Goal: Task Accomplishment & Management: Use online tool/utility

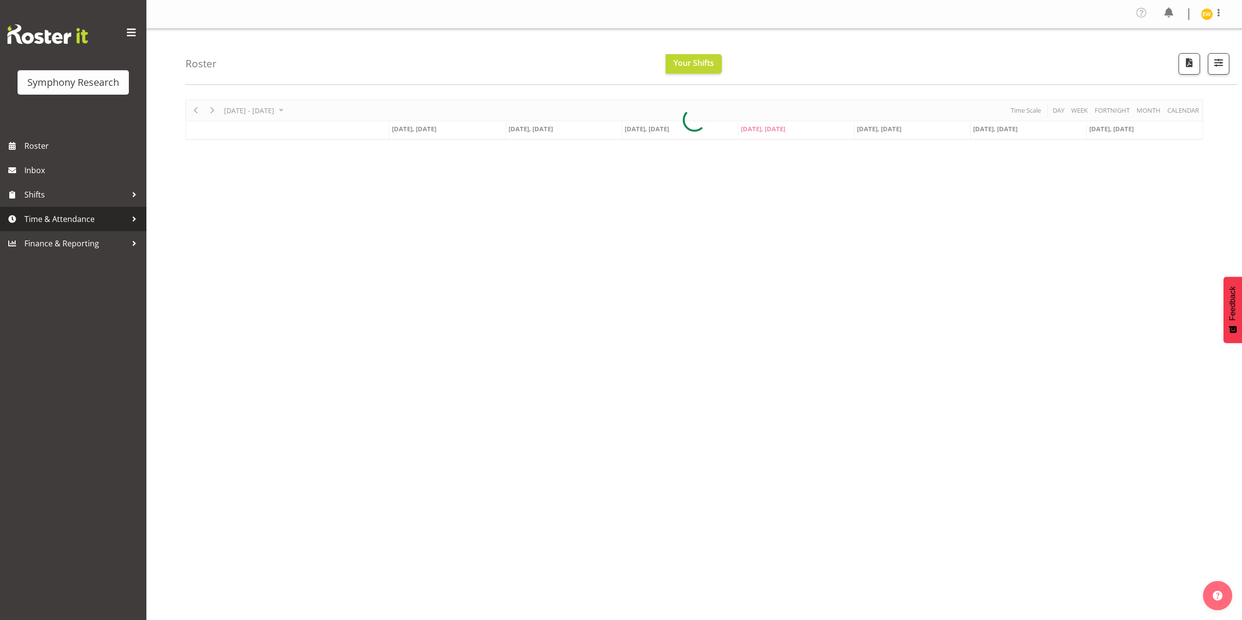
click at [108, 224] on span "Time & Attendance" at bounding box center [75, 219] width 102 height 15
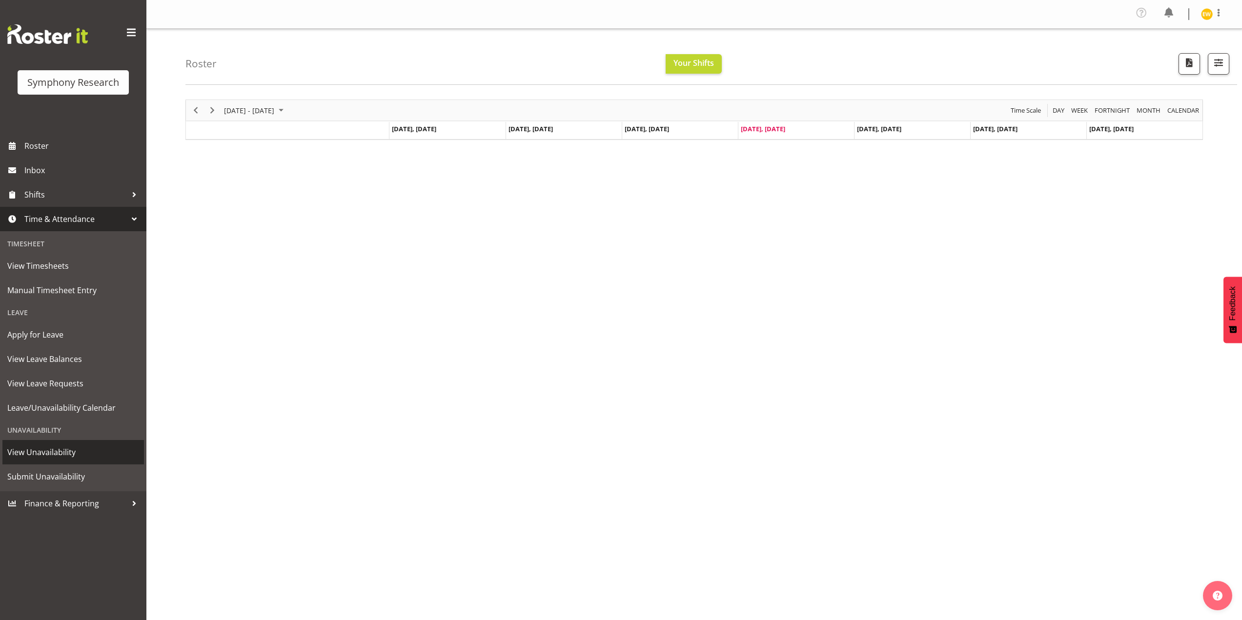
click at [67, 453] on span "View Unavailability" at bounding box center [73, 452] width 132 height 15
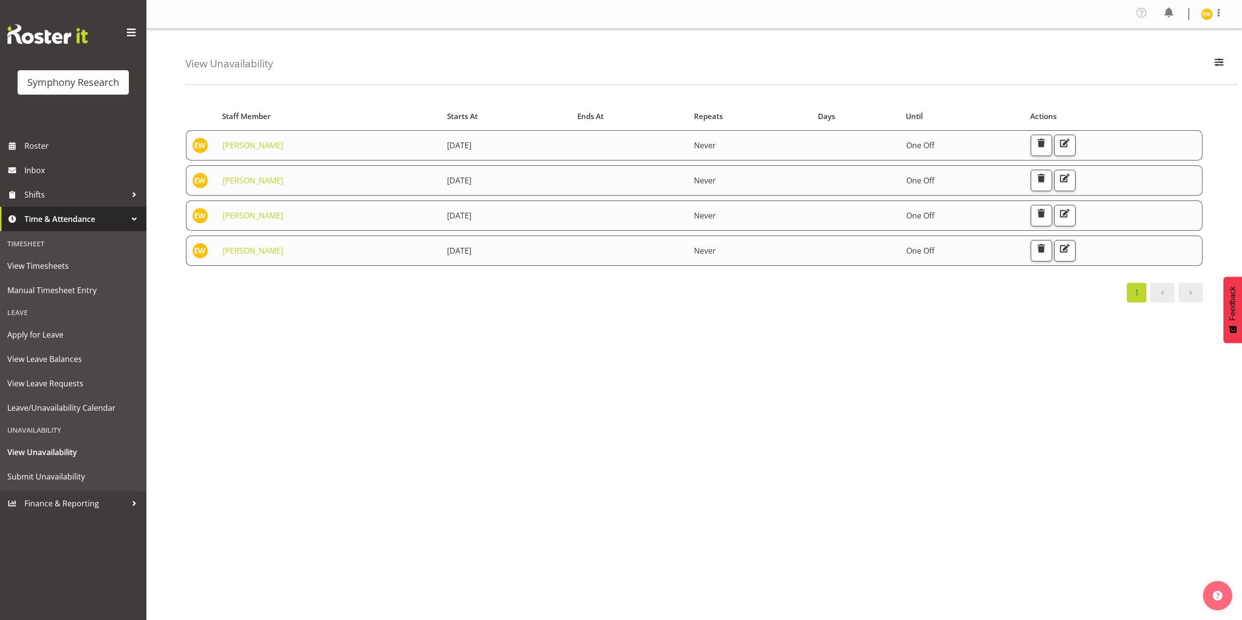
click at [689, 562] on div "Profile Log Out View Unavailability Search Search for a particular employee Sho…" at bounding box center [694, 310] width 1096 height 620
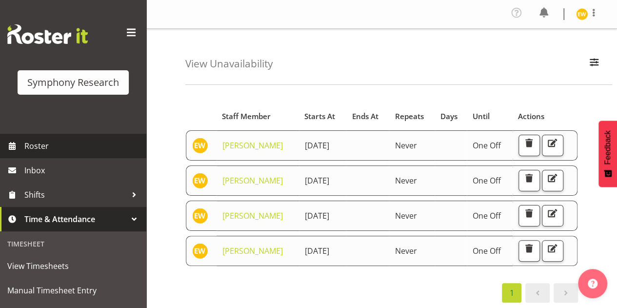
click at [76, 150] on span "Roster" at bounding box center [82, 146] width 117 height 15
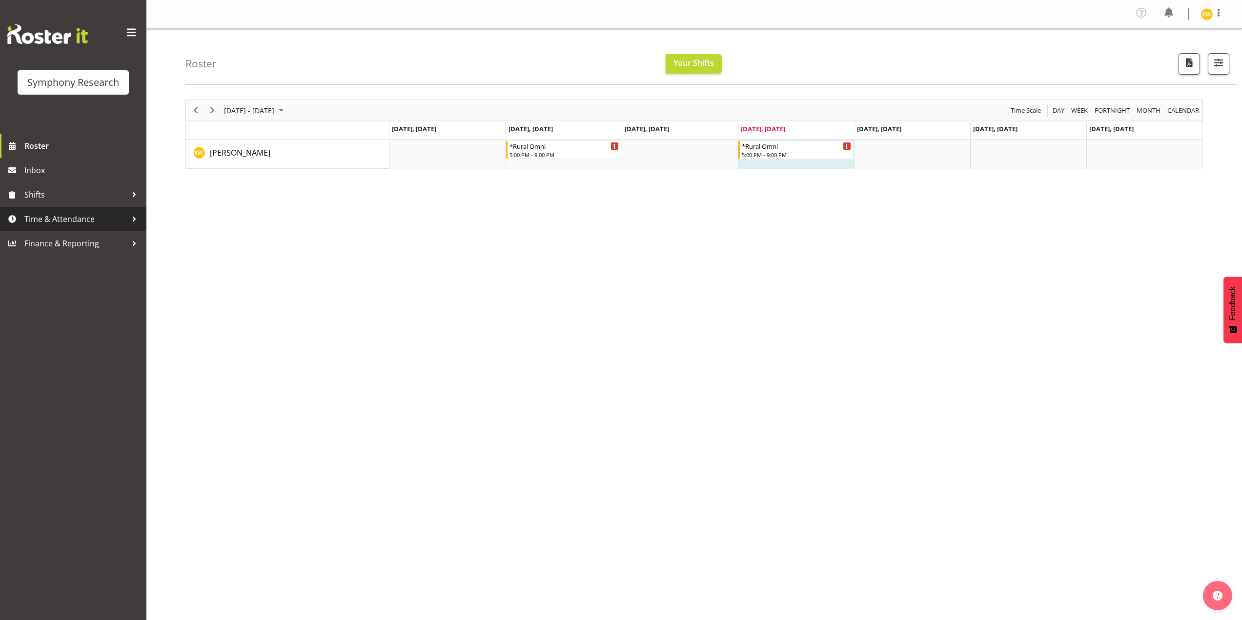
click at [65, 220] on span "Time & Attendance" at bounding box center [75, 219] width 102 height 15
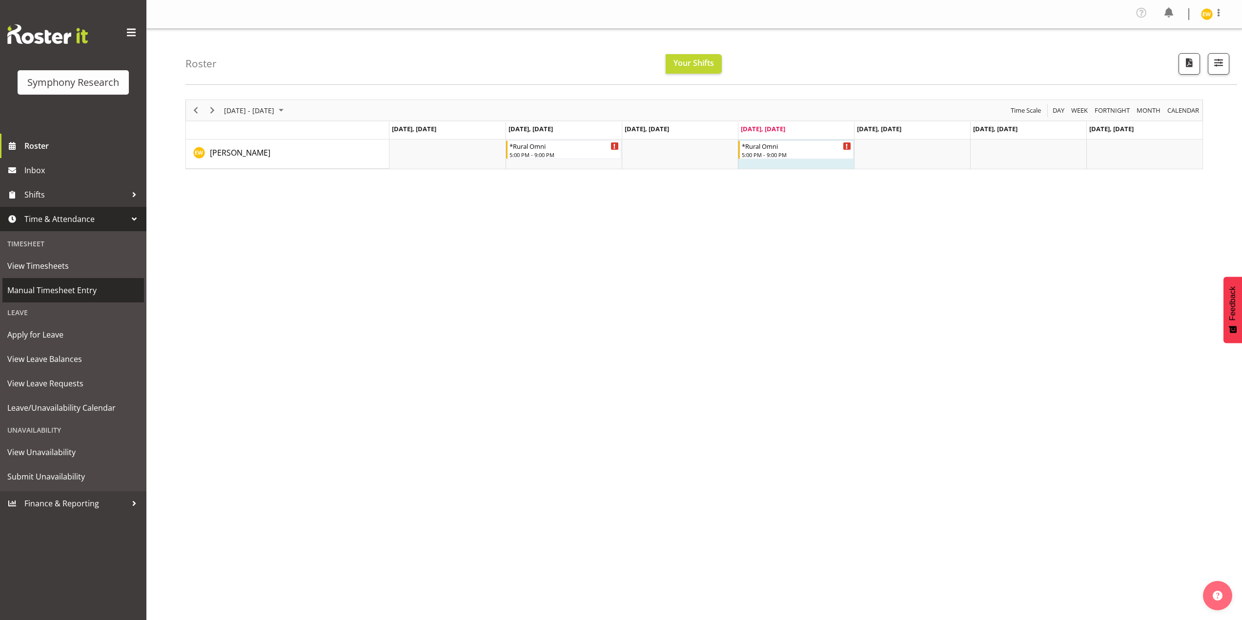
click at [45, 293] on span "Manual Timesheet Entry" at bounding box center [73, 290] width 132 height 15
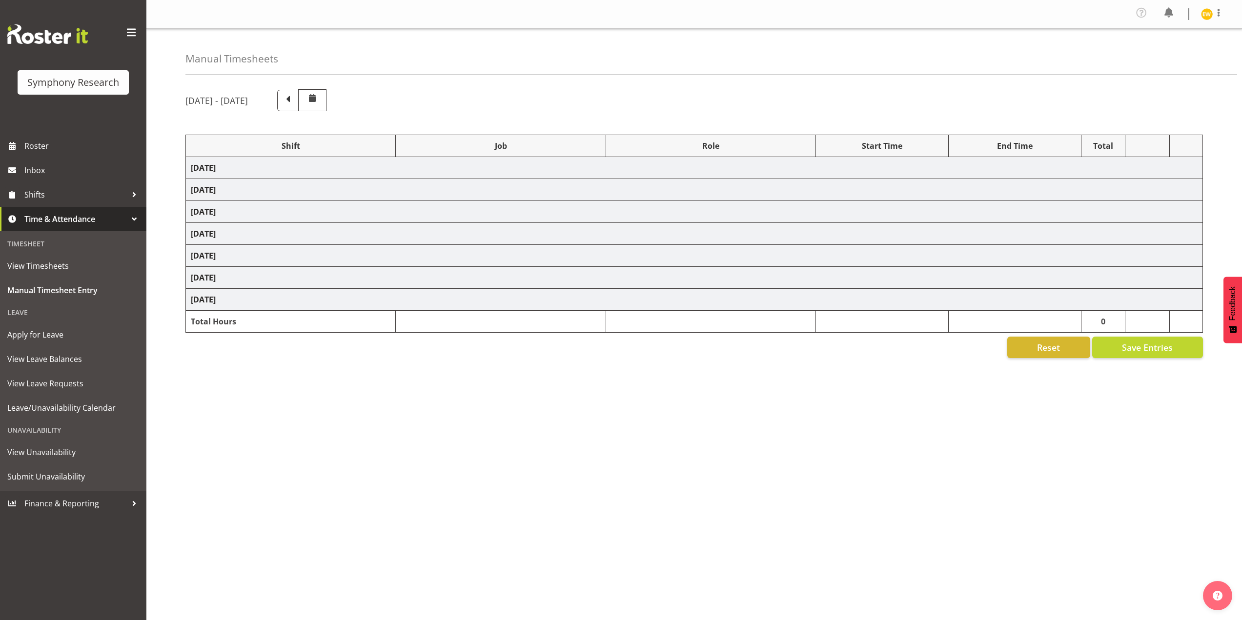
select select "57853"
select select "10536"
select select "47"
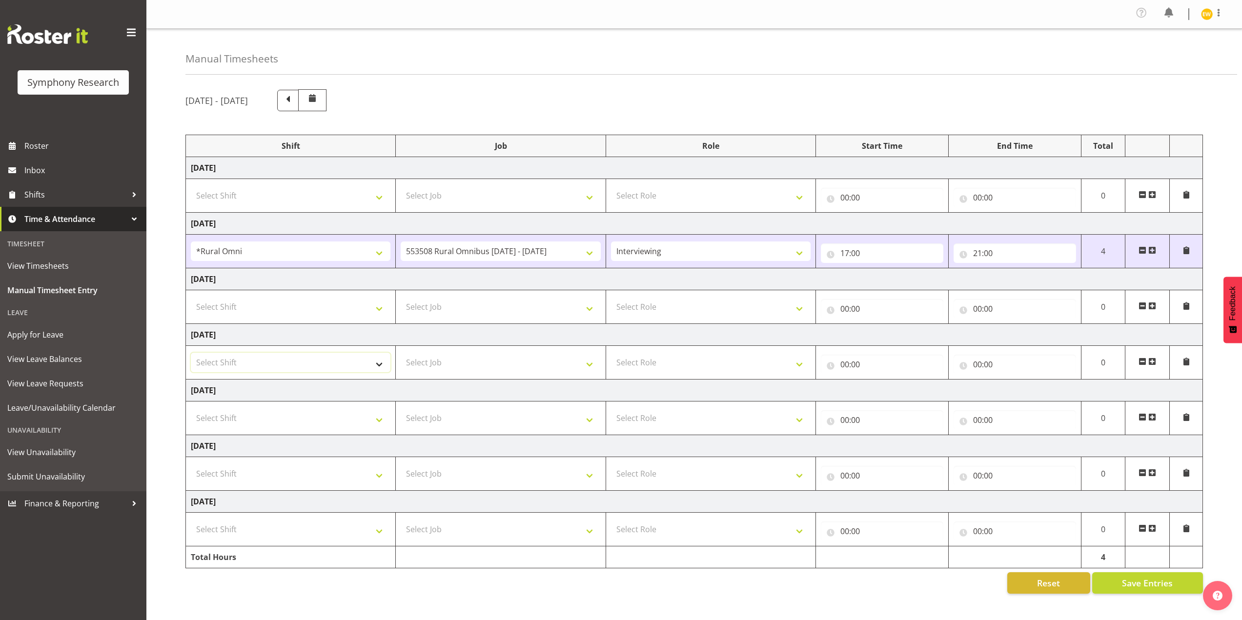
click at [376, 365] on select "Select Shift !!Weekend Residential (Roster IT Shift Label) *Business 9/10am ~ 4…" at bounding box center [291, 363] width 200 height 20
select select "57853"
click at [191, 353] on select "Select Shift !!Weekend Residential (Roster IT Shift Label) *Business 9/10am ~ 4…" at bounding box center [291, 363] width 200 height 20
click at [358, 366] on select "!!Weekend Residential (Roster IT Shift Label) *Business 9/10am ~ 4:30pm *Busine…" at bounding box center [291, 363] width 200 height 20
click at [191, 353] on select "!!Weekend Residential (Roster IT Shift Label) *Business 9/10am ~ 4:30pm *Busine…" at bounding box center [291, 363] width 200 height 20
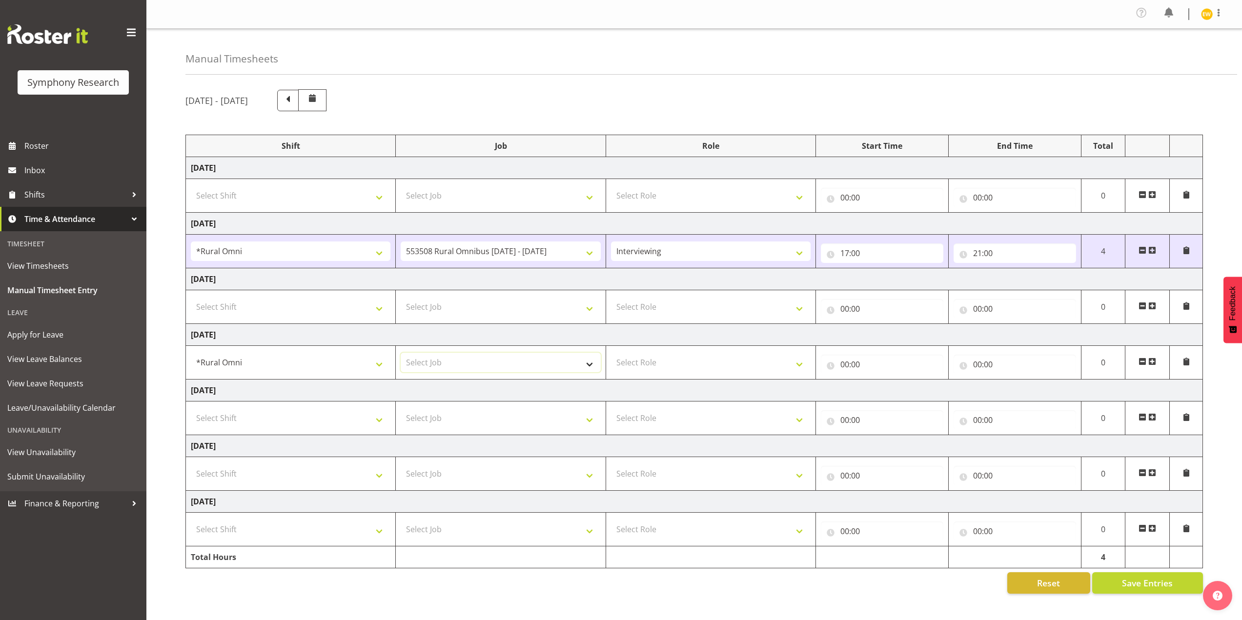
click at [442, 364] on select "Select Job 550060 IF Admin 553492 World Poll Aus Wave 2 Main 2025 553493 World …" at bounding box center [501, 363] width 200 height 20
select select "10536"
click at [401, 353] on select "Select Job 550060 IF Admin 553492 World Poll Aus Wave 2 Main 2025 553493 World …" at bounding box center [501, 363] width 200 height 20
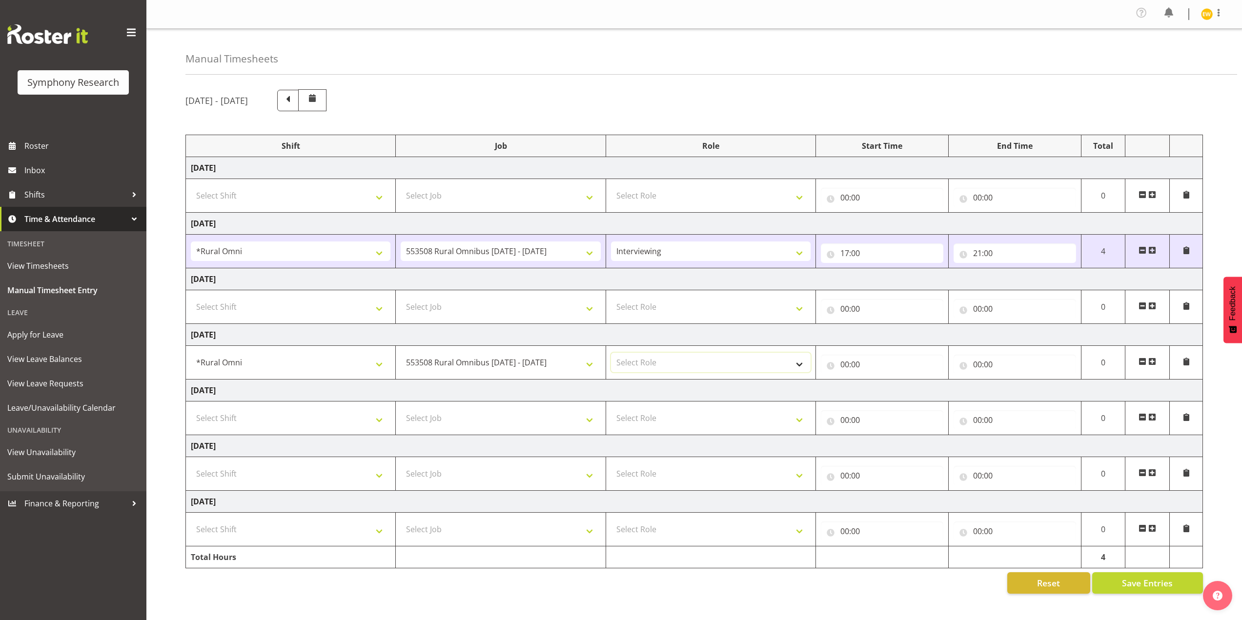
click at [651, 360] on select "Select Role Briefing Interviewing" at bounding box center [711, 363] width 200 height 20
select select "47"
click at [611, 353] on select "Select Role Briefing Interviewing" at bounding box center [711, 363] width 200 height 20
click at [881, 365] on input "00:00" at bounding box center [882, 365] width 122 height 20
click at [877, 389] on select "00 01 02 03 04 05 06 07 08 09 10 11 12 13 14 15 16 17 18 19 20 21 22 23" at bounding box center [887, 390] width 22 height 20
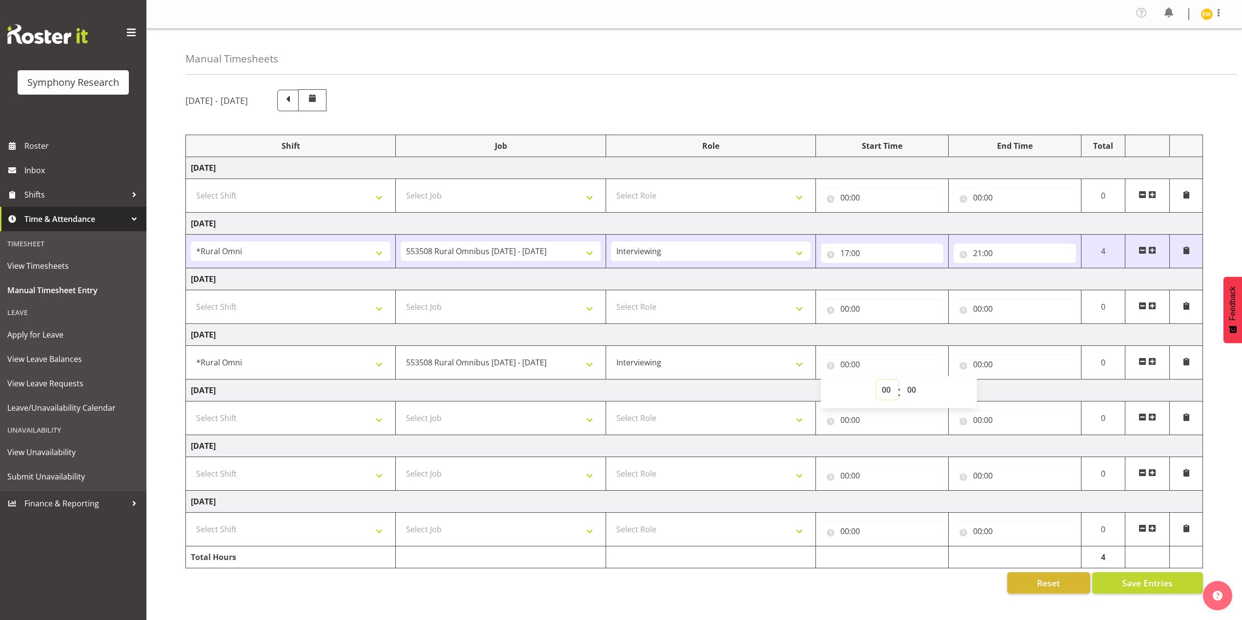
select select "17"
type input "17:00"
click at [1007, 374] on input "00:00" at bounding box center [1015, 365] width 122 height 20
click at [979, 366] on input "00:00" at bounding box center [1015, 365] width 122 height 20
click at [980, 366] on input "00:00" at bounding box center [1015, 365] width 122 height 20
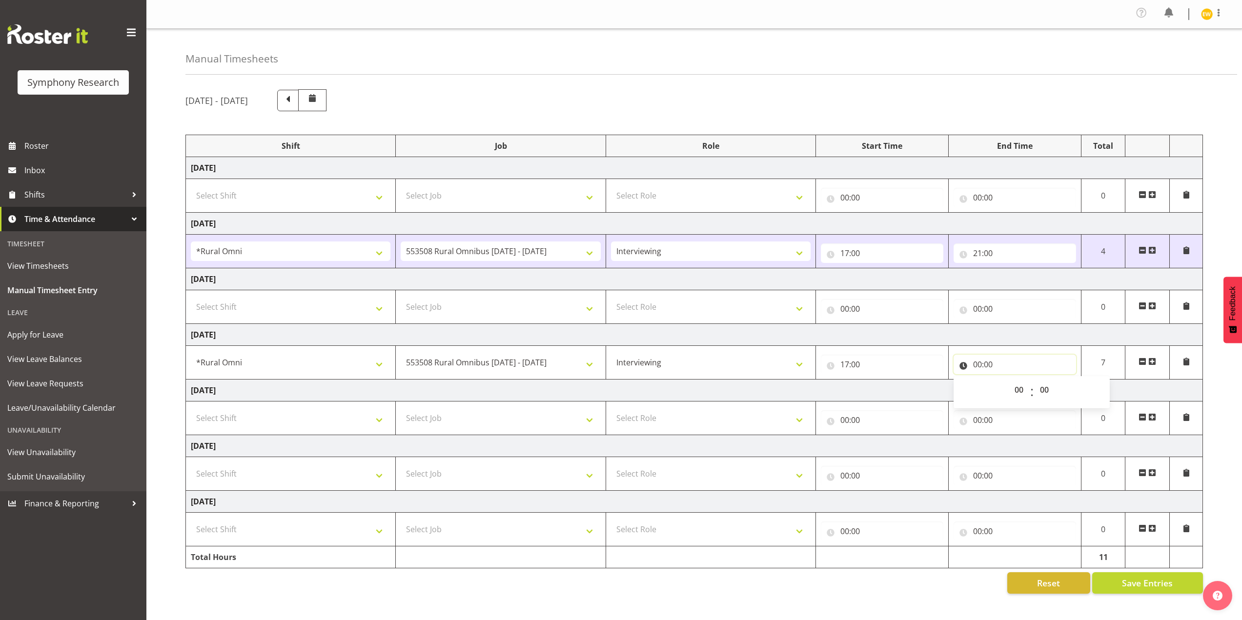
drag, startPoint x: 973, startPoint y: 366, endPoint x: 978, endPoint y: 366, distance: 5.4
click at [976, 366] on input "00:00" at bounding box center [1015, 365] width 122 height 20
click at [980, 366] on input "00:00" at bounding box center [1015, 365] width 122 height 20
click at [1018, 386] on select "00 01 02 03 04 05 06 07 08 09 10 11 12 13 14 15 16 17 18 19 20 21 22 23" at bounding box center [1020, 390] width 22 height 20
select select "21"
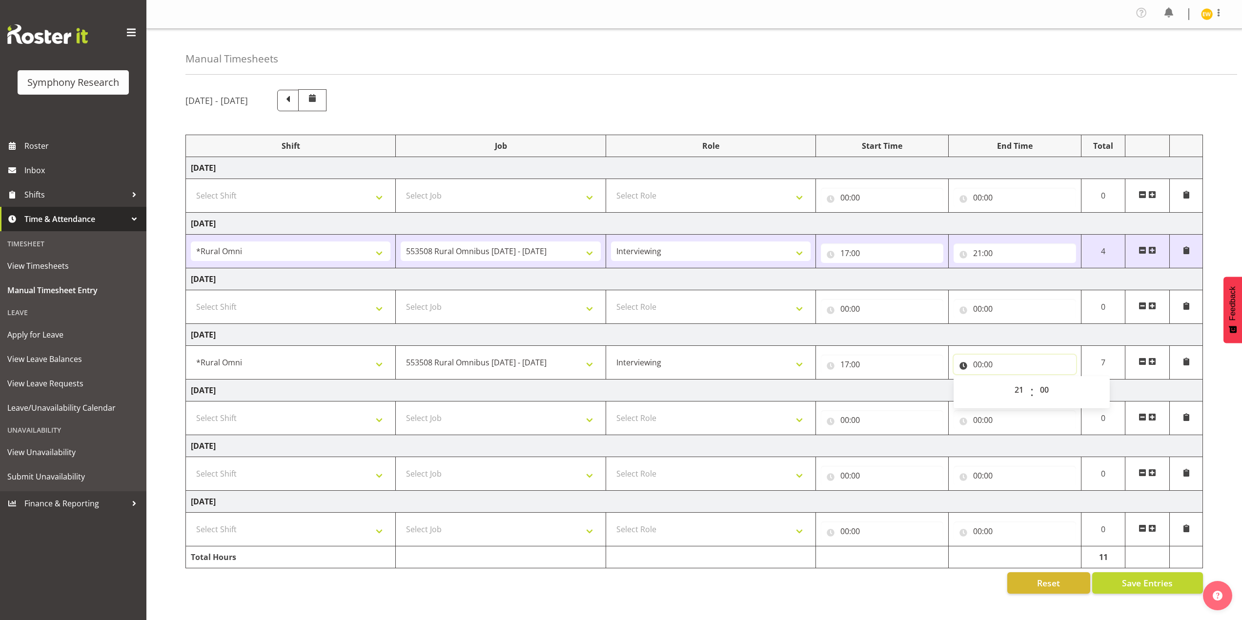
type input "21:00"
click at [1049, 372] on input "21:00" at bounding box center [1015, 365] width 122 height 20
click at [1144, 582] on span "Save Entries" at bounding box center [1147, 583] width 51 height 13
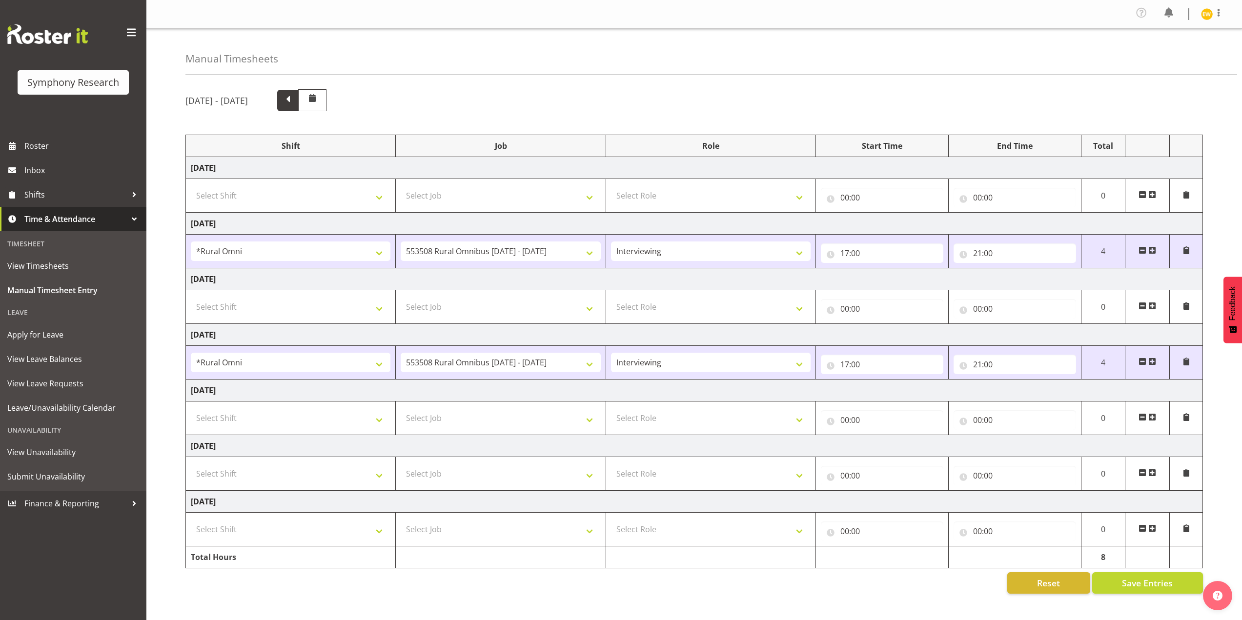
click at [294, 104] on span at bounding box center [288, 99] width 13 height 13
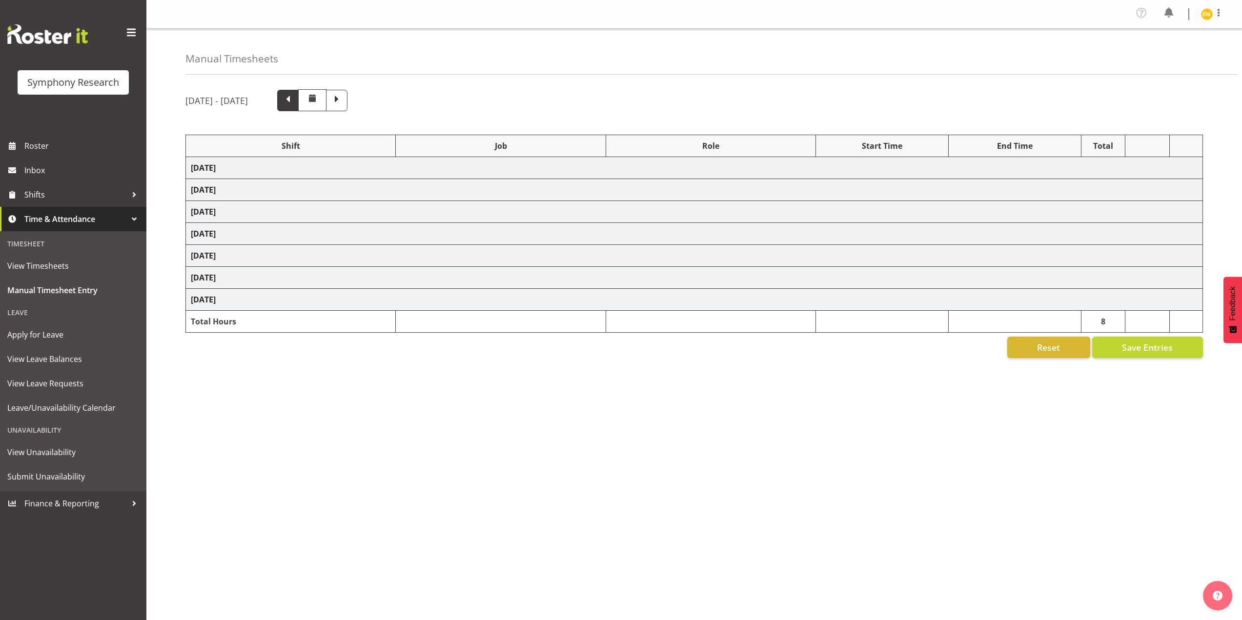
select select "67675"
select select "7759"
select select "47"
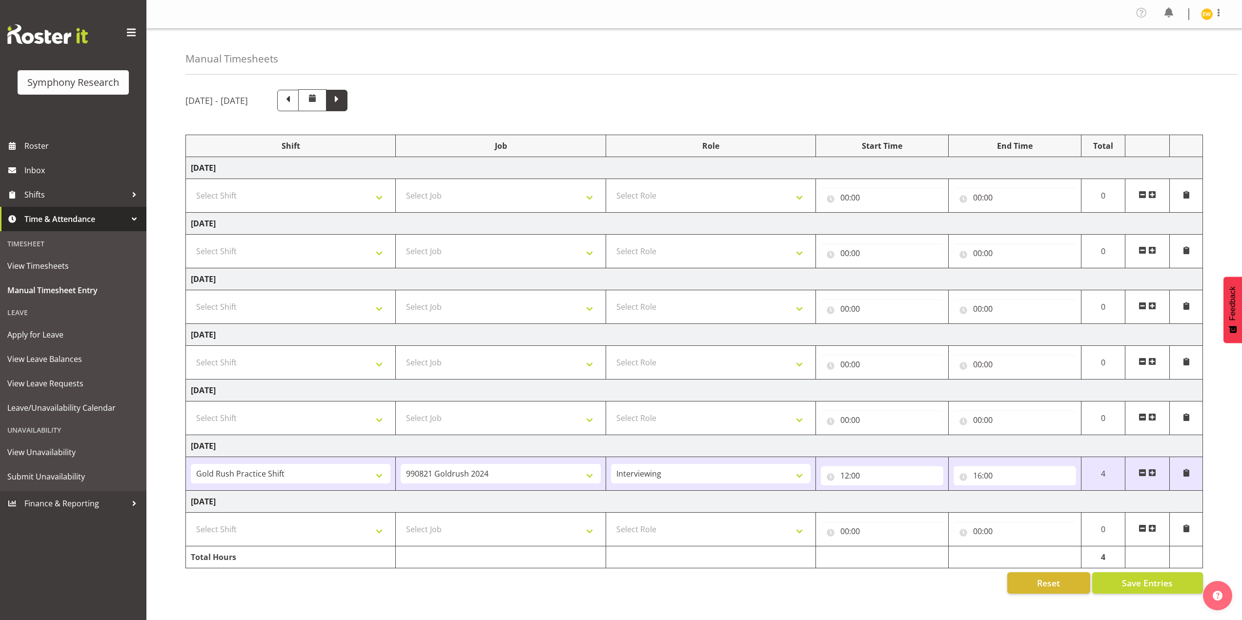
click at [343, 103] on span at bounding box center [336, 99] width 13 height 13
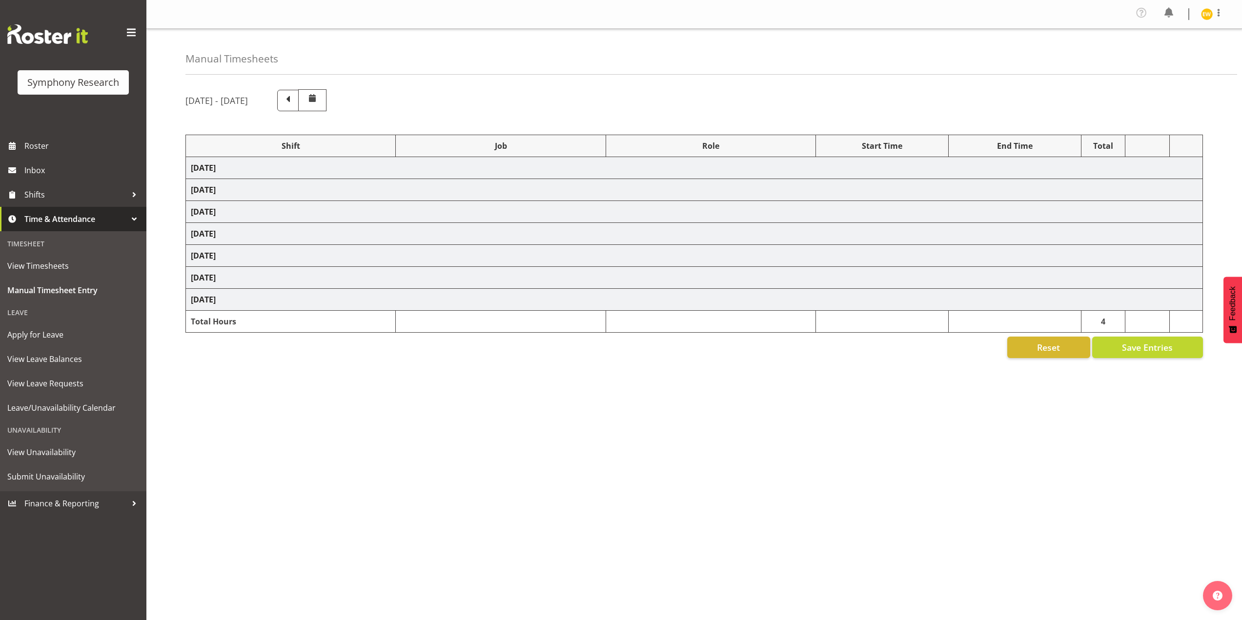
select select "57853"
select select "10536"
select select "47"
select select "57853"
select select "10536"
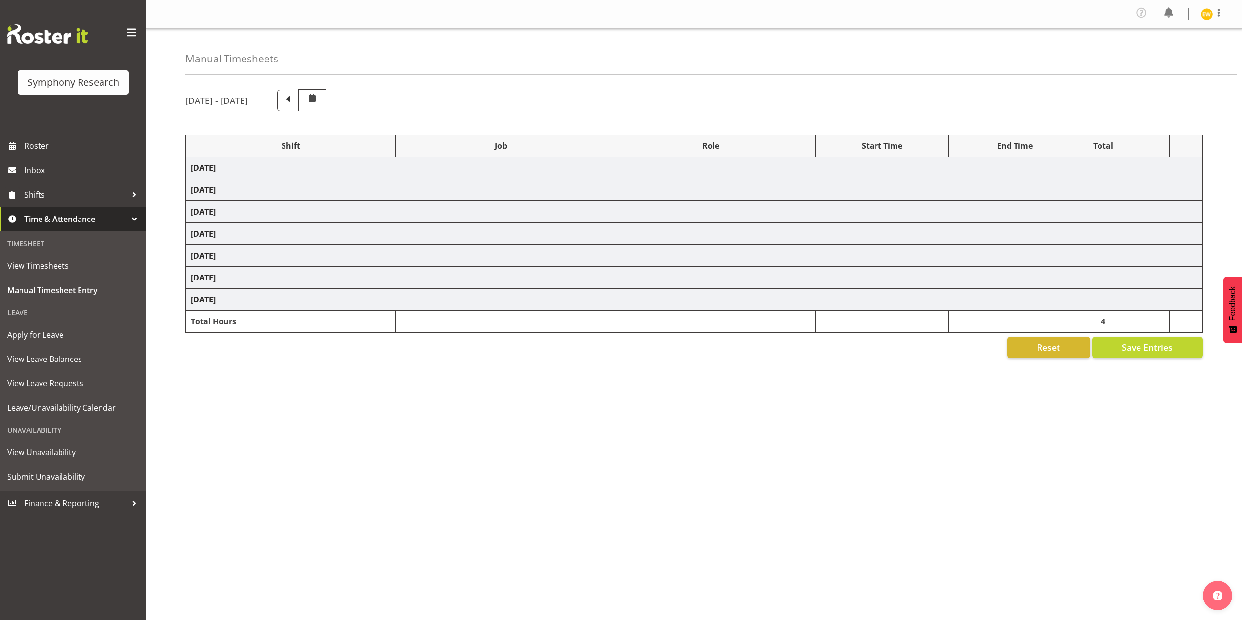
select select "47"
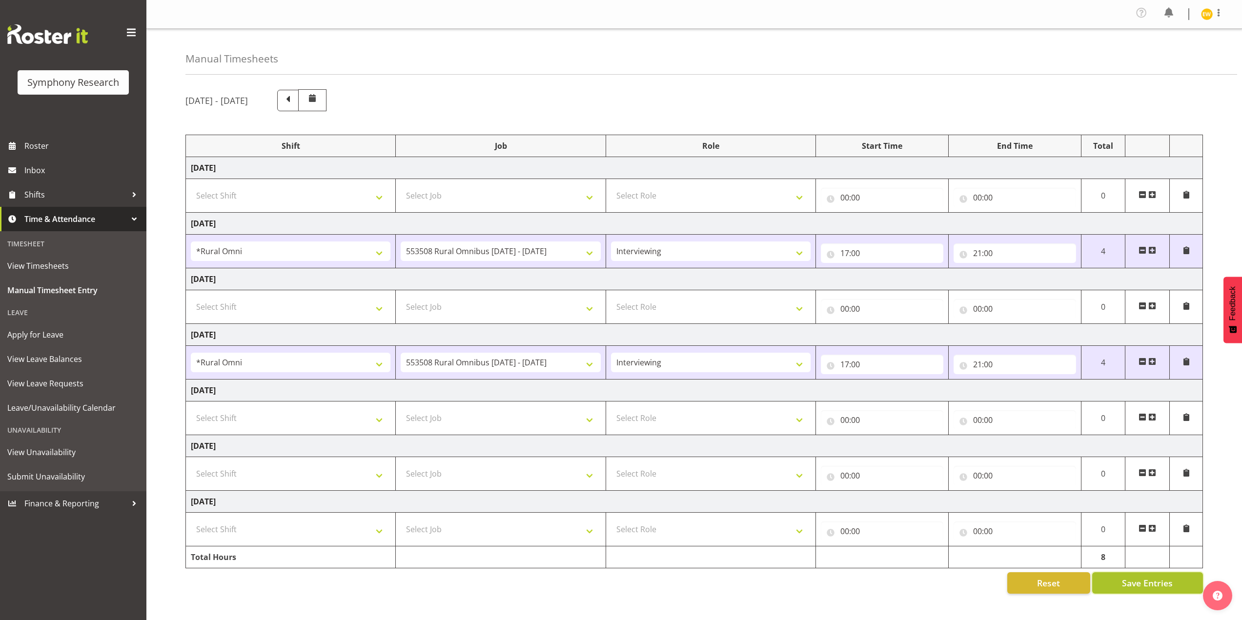
click at [1125, 584] on span "Save Entries" at bounding box center [1147, 583] width 51 height 13
click at [39, 265] on span "View Timesheets" at bounding box center [73, 266] width 132 height 15
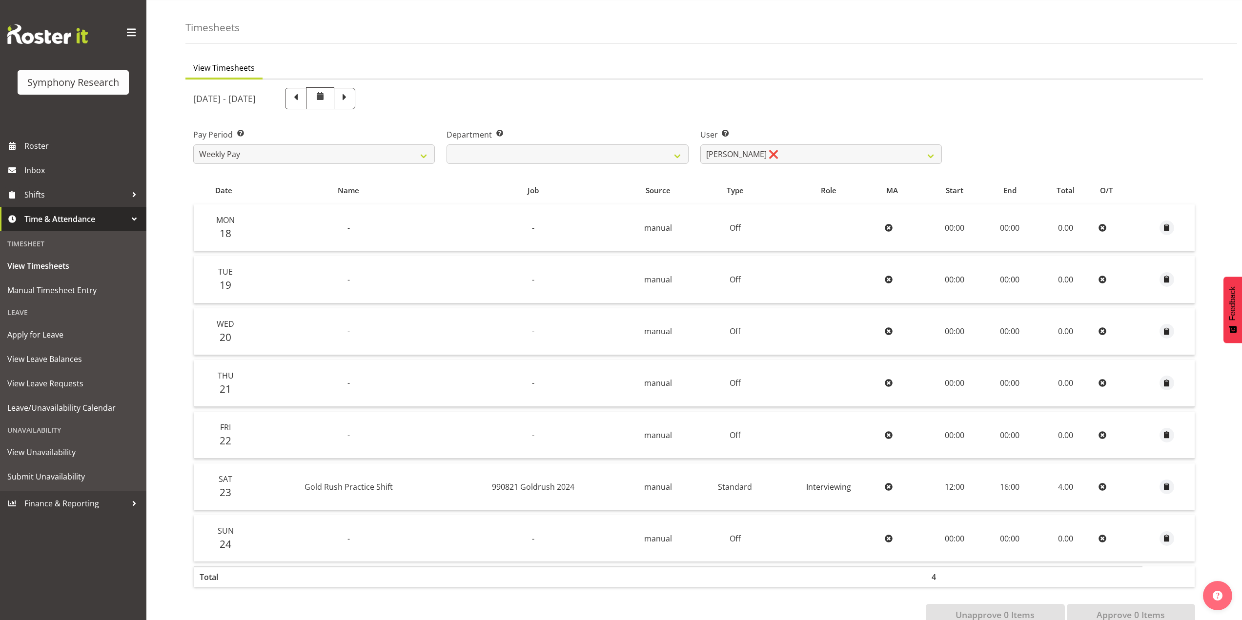
scroll to position [59, 0]
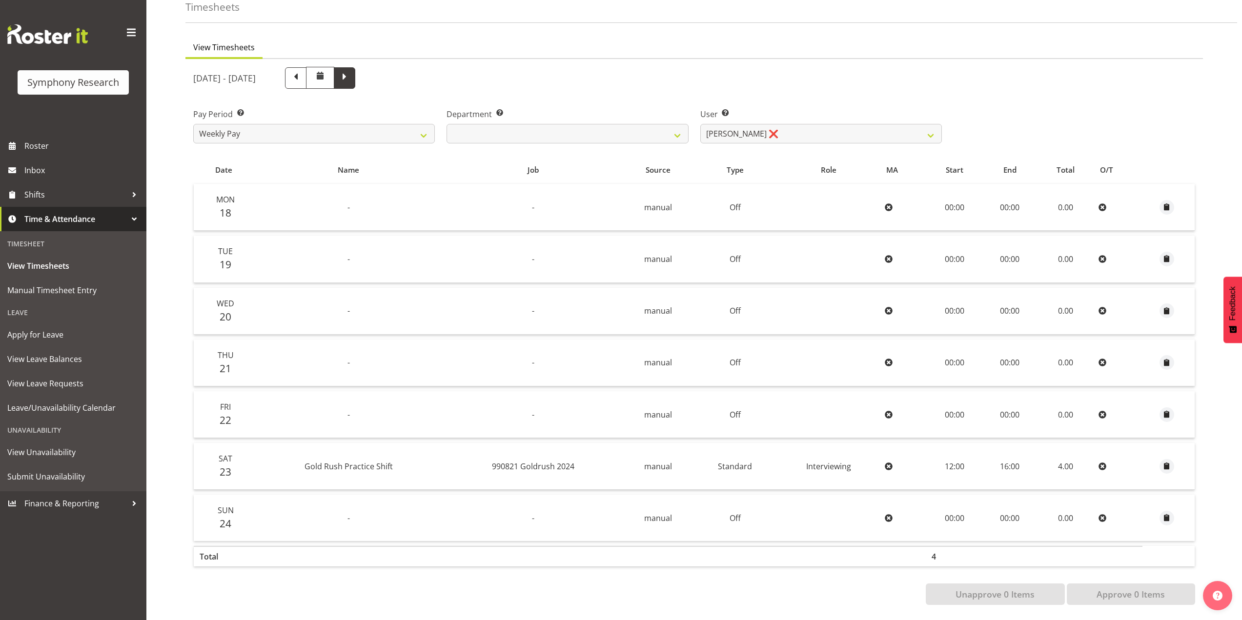
click at [351, 73] on span at bounding box center [344, 77] width 13 height 13
select select
